Goal: Navigation & Orientation: Understand site structure

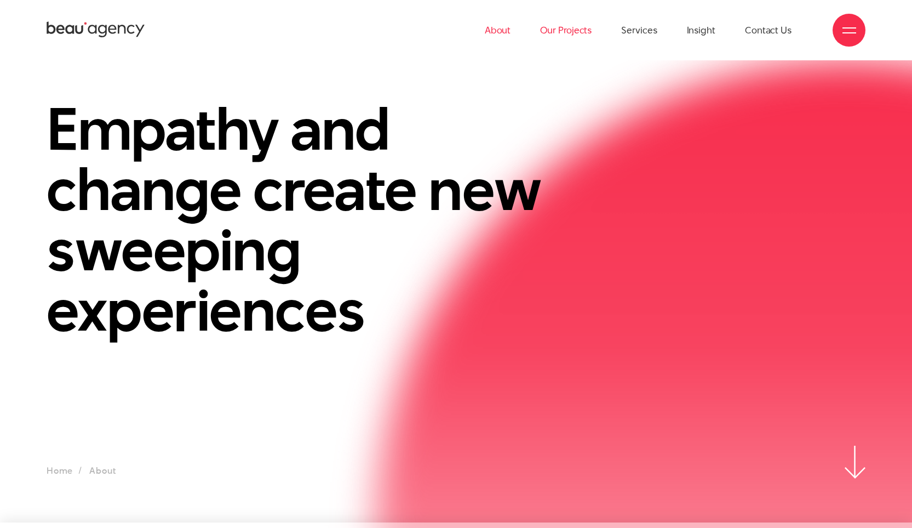
click at [554, 33] on link "Our Projects" at bounding box center [566, 30] width 52 height 60
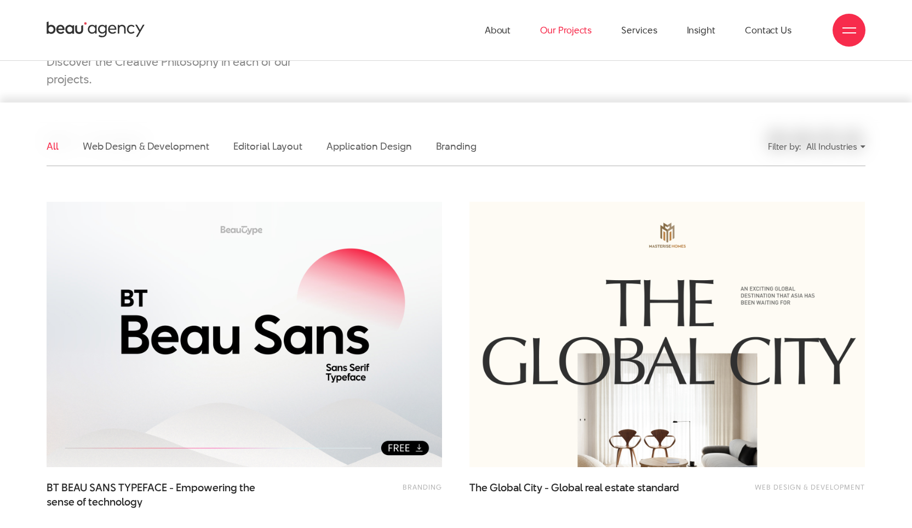
scroll to position [152, 0]
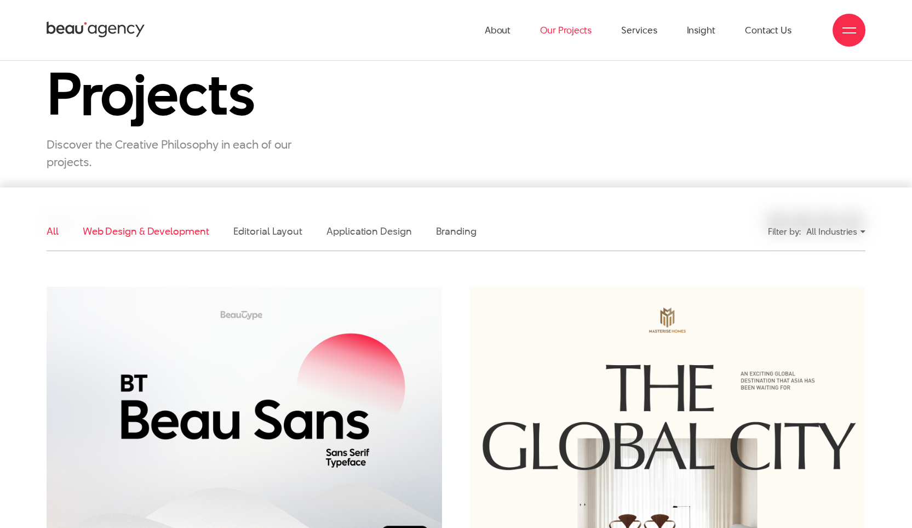
click at [186, 237] on link "Web Design & Development" at bounding box center [146, 231] width 127 height 14
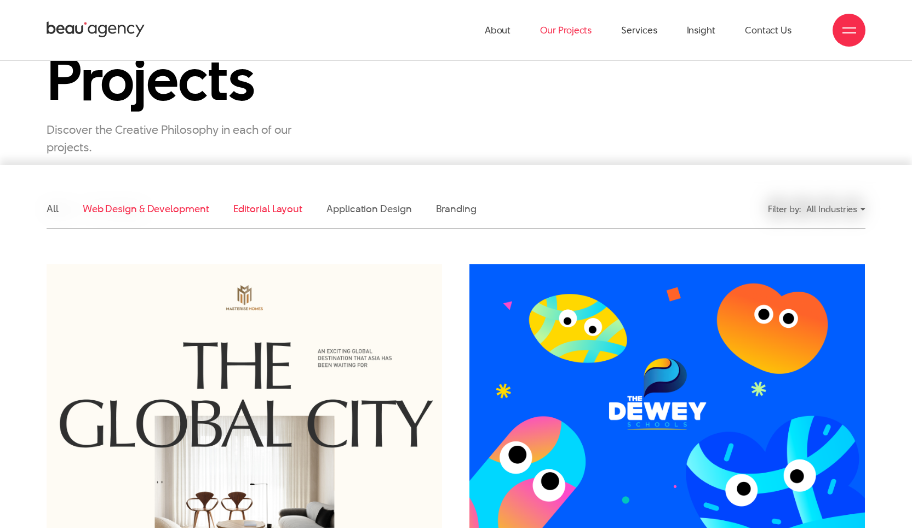
click at [258, 204] on link "Editorial Layout" at bounding box center [268, 209] width 70 height 14
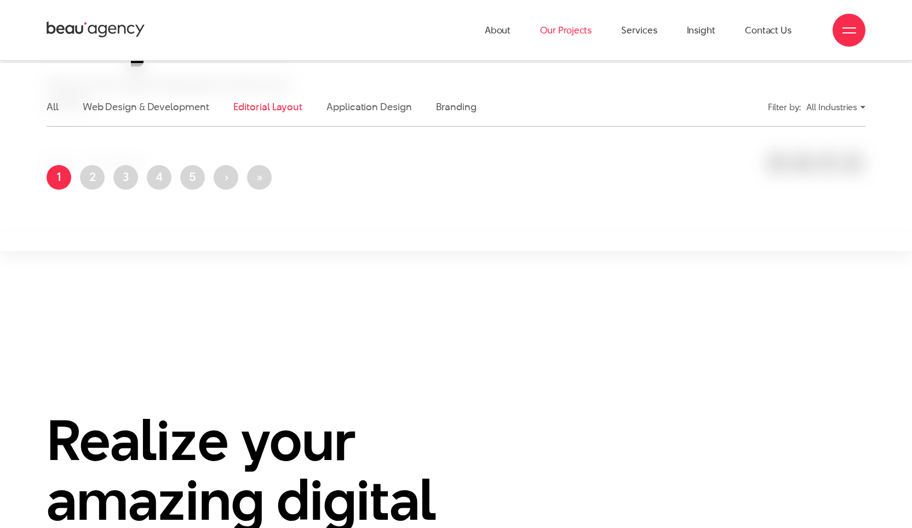
scroll to position [162, 0]
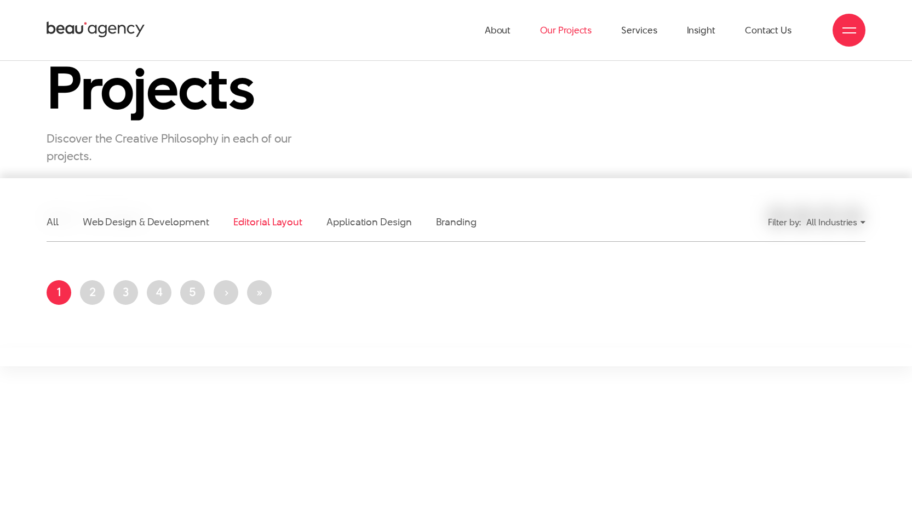
click at [835, 216] on div "All Industries" at bounding box center [836, 222] width 59 height 19
click at [589, 235] on ul "All Web Design & Development Editorial Layout Application Design Branding" at bounding box center [351, 222] width 608 height 38
click at [60, 220] on ul "All Web Design & Development Editorial Layout Application Design Branding" at bounding box center [351, 222] width 608 height 38
click at [50, 224] on link "All" at bounding box center [53, 222] width 12 height 14
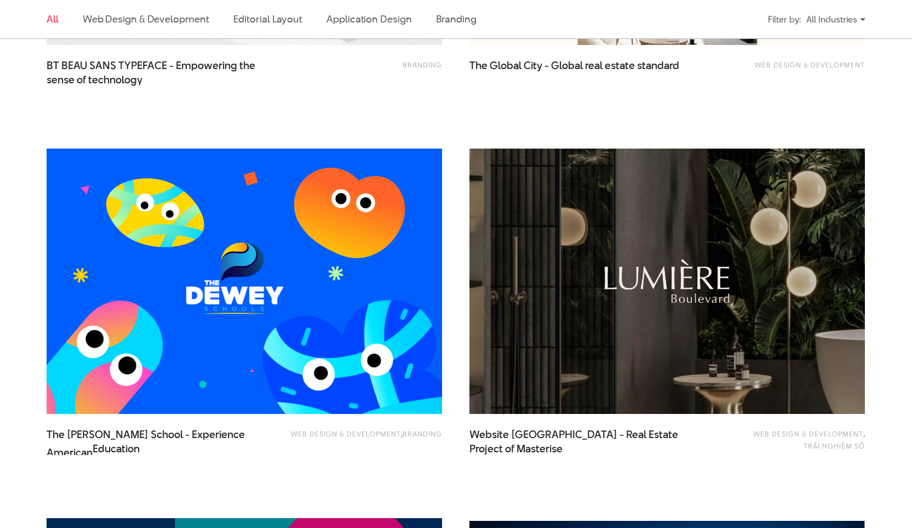
scroll to position [559, 0]
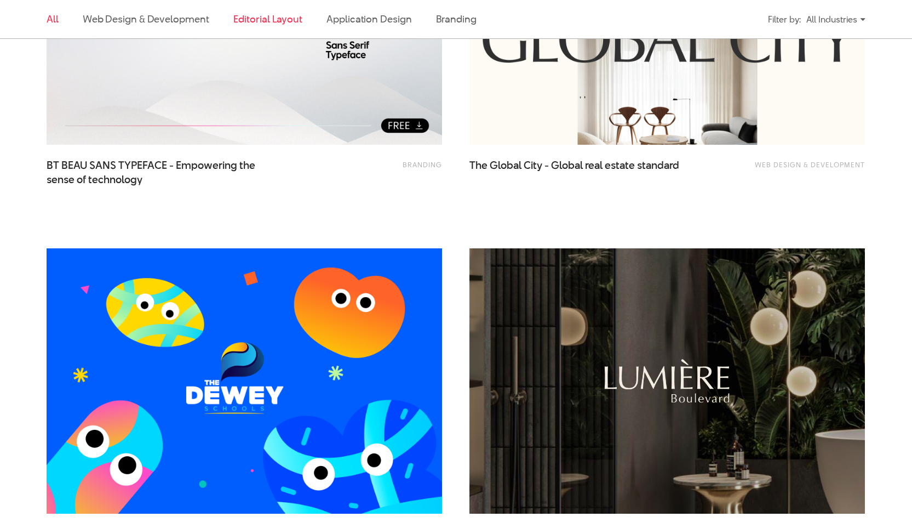
click at [282, 19] on link "Editorial Layout" at bounding box center [268, 19] width 70 height 14
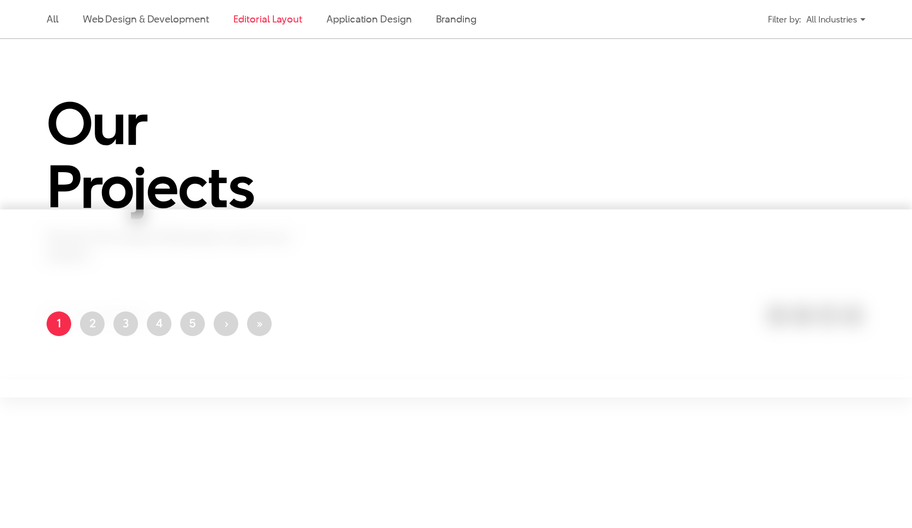
scroll to position [0, 0]
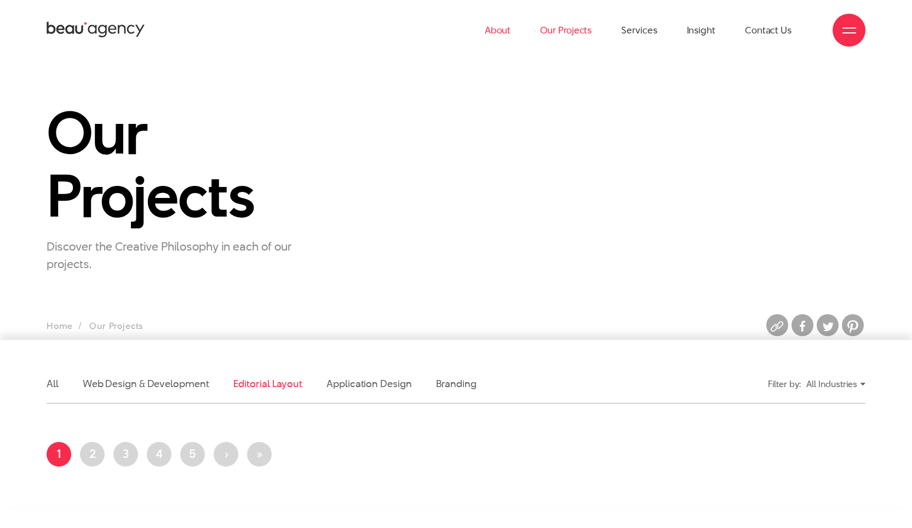
click at [504, 26] on link "About" at bounding box center [498, 30] width 26 height 60
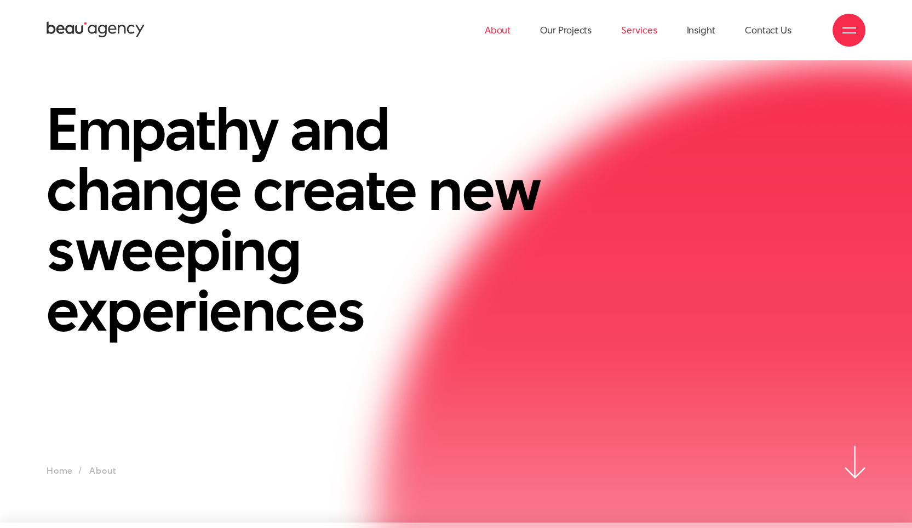
click at [637, 32] on link "Services" at bounding box center [639, 30] width 36 height 60
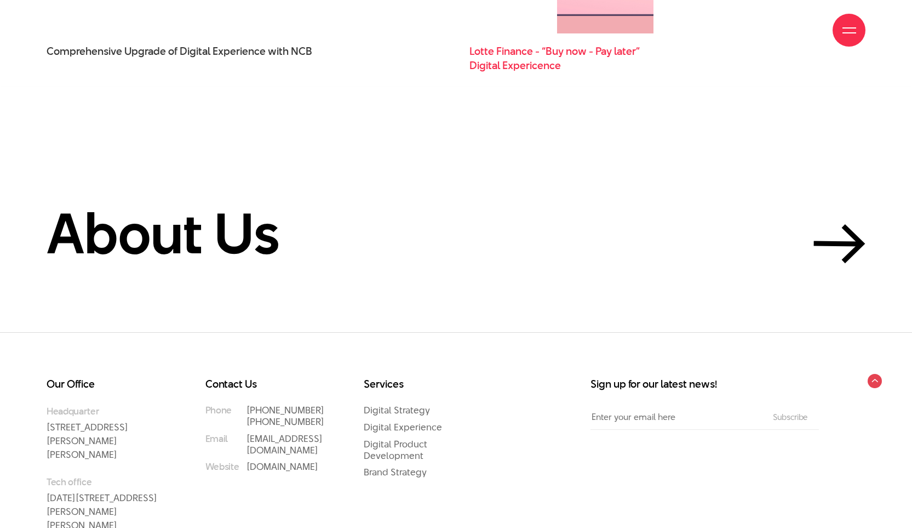
scroll to position [4238, 0]
